Goal: Task Accomplishment & Management: Manage account settings

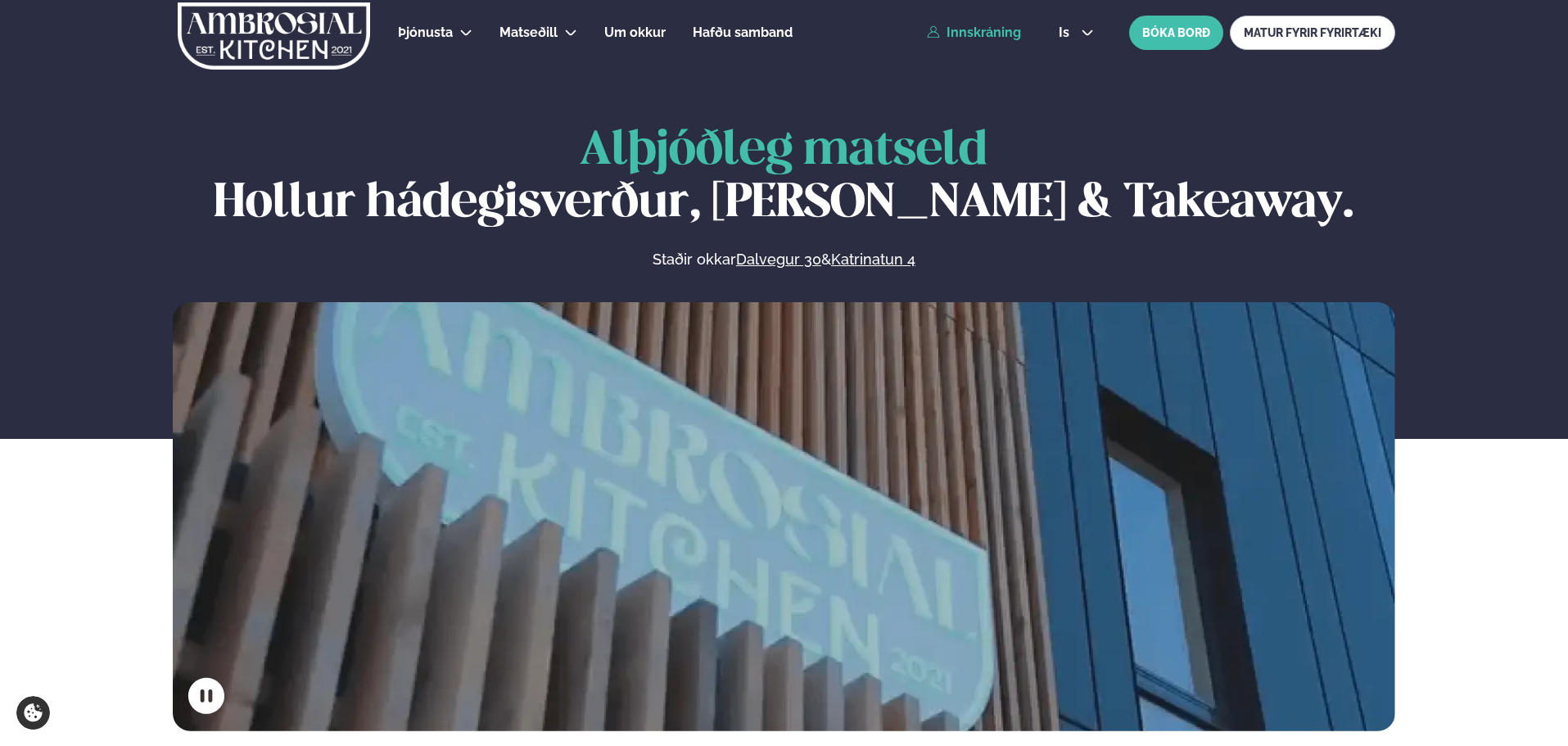
click at [1009, 33] on link "Innskráning" at bounding box center [974, 33] width 94 height 15
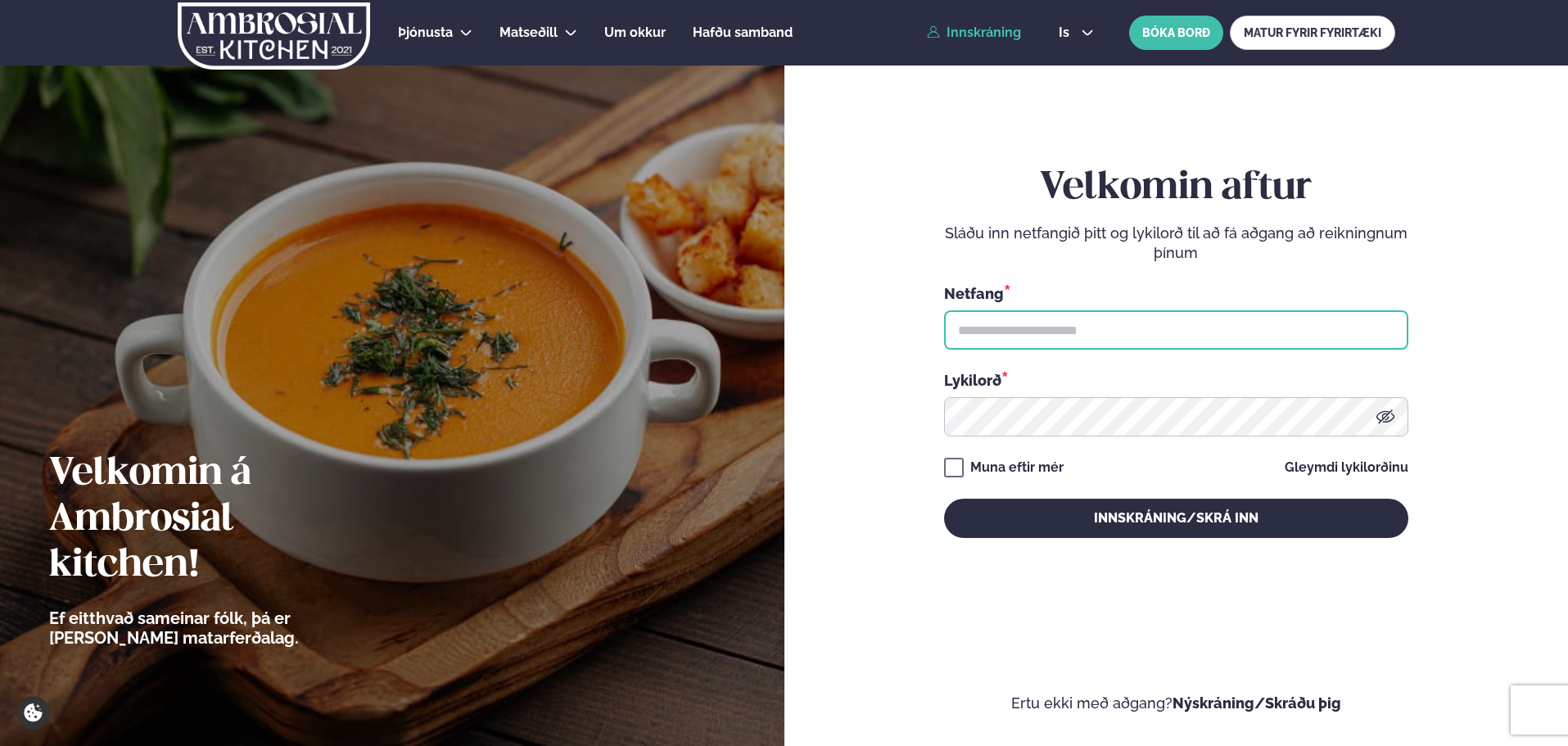
type input "**********"
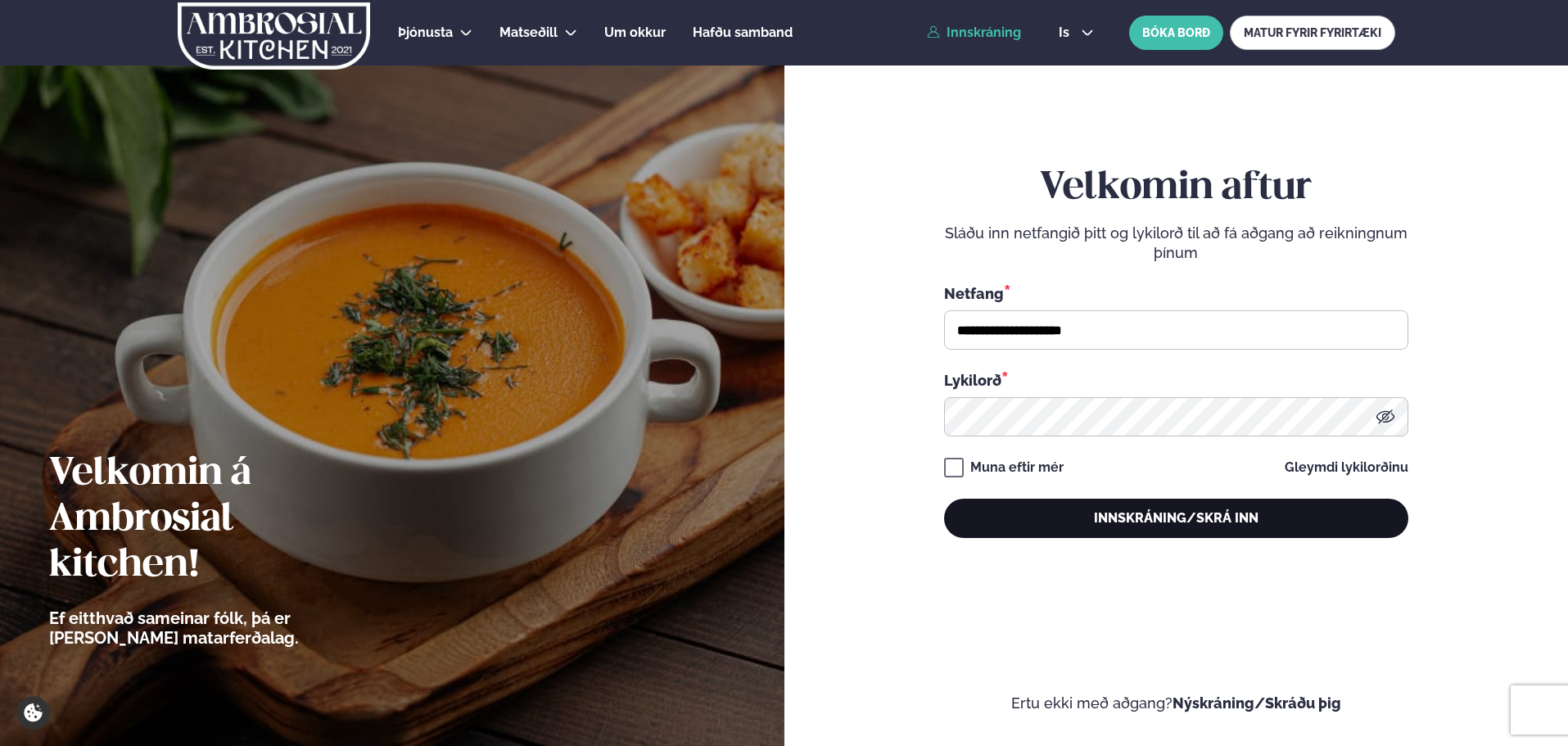
click at [1092, 512] on button "Innskráning/Skrá inn" at bounding box center [1175, 519] width 464 height 39
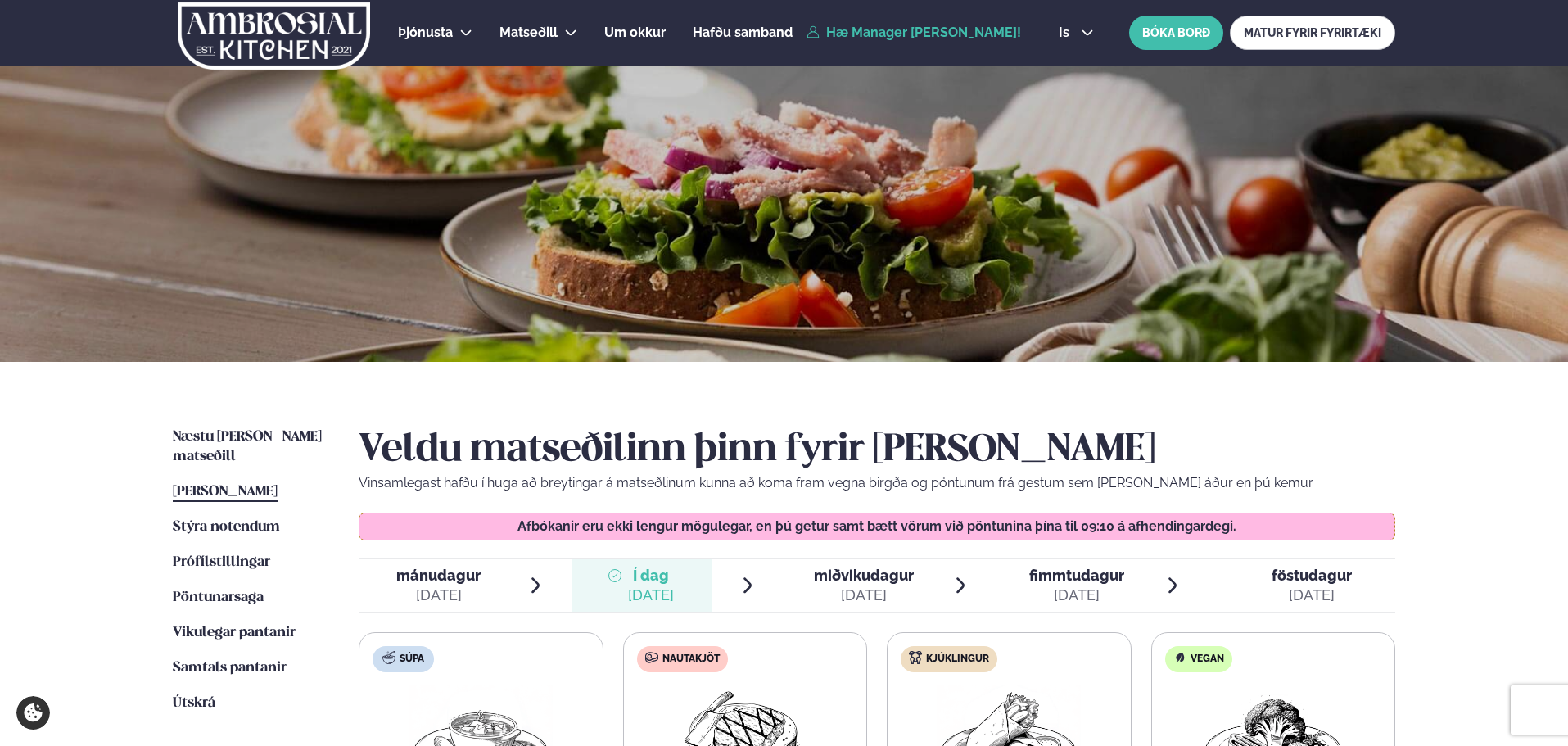
click at [339, 31] on img at bounding box center [273, 36] width 195 height 67
click at [323, 27] on img at bounding box center [273, 36] width 195 height 67
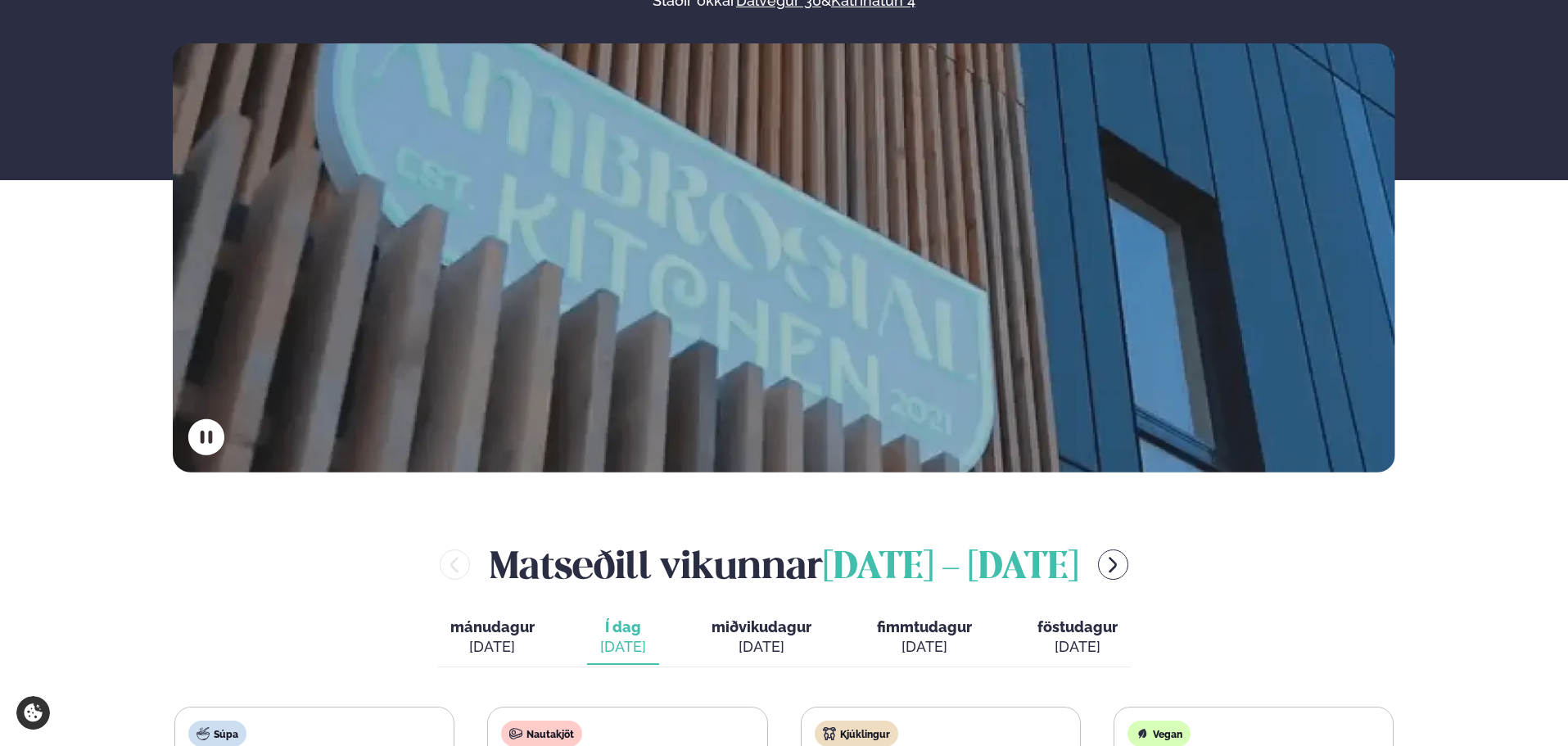
scroll to position [573, 0]
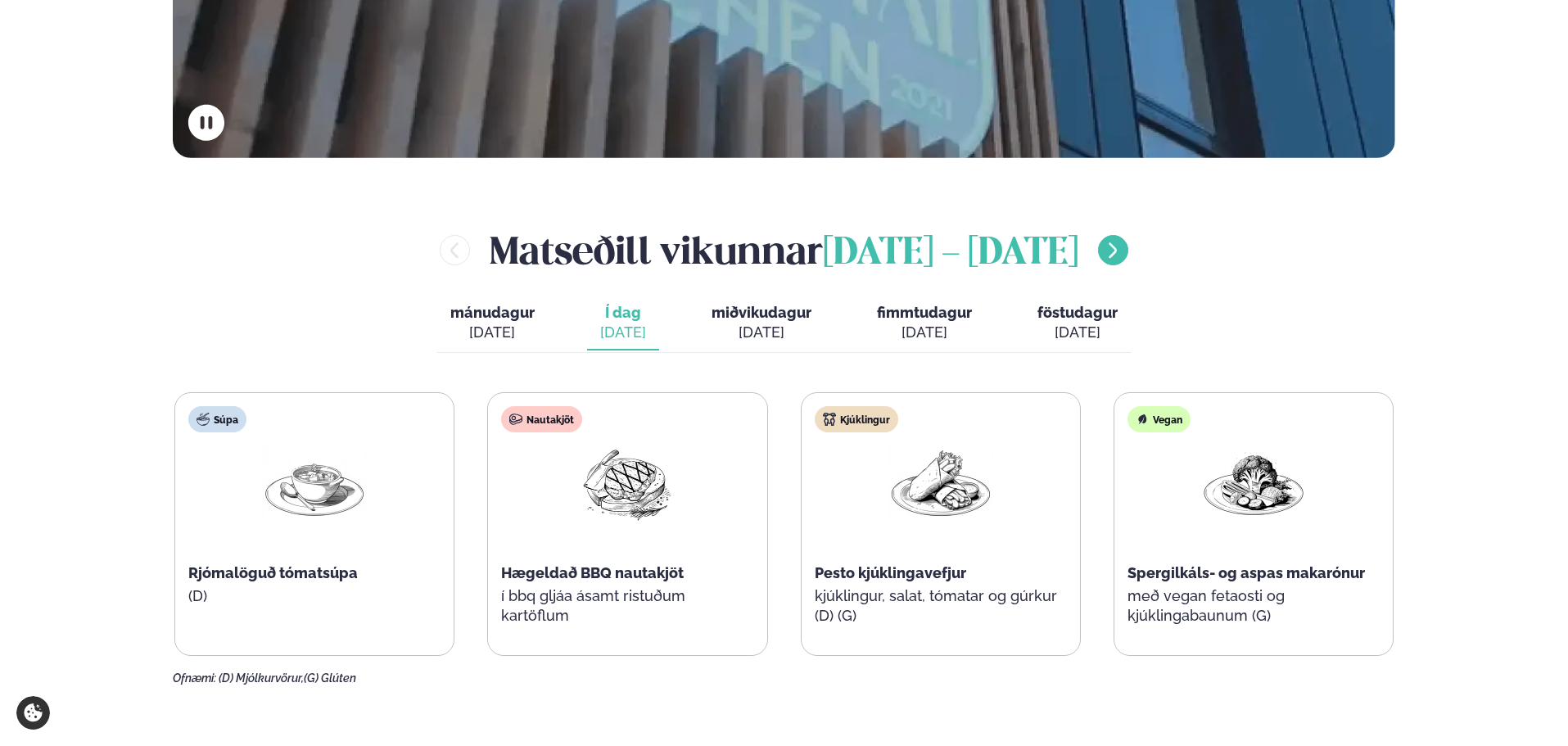
click at [1122, 255] on icon "menu-btn-right" at bounding box center [1112, 250] width 20 height 20
